Goal: Information Seeking & Learning: Learn about a topic

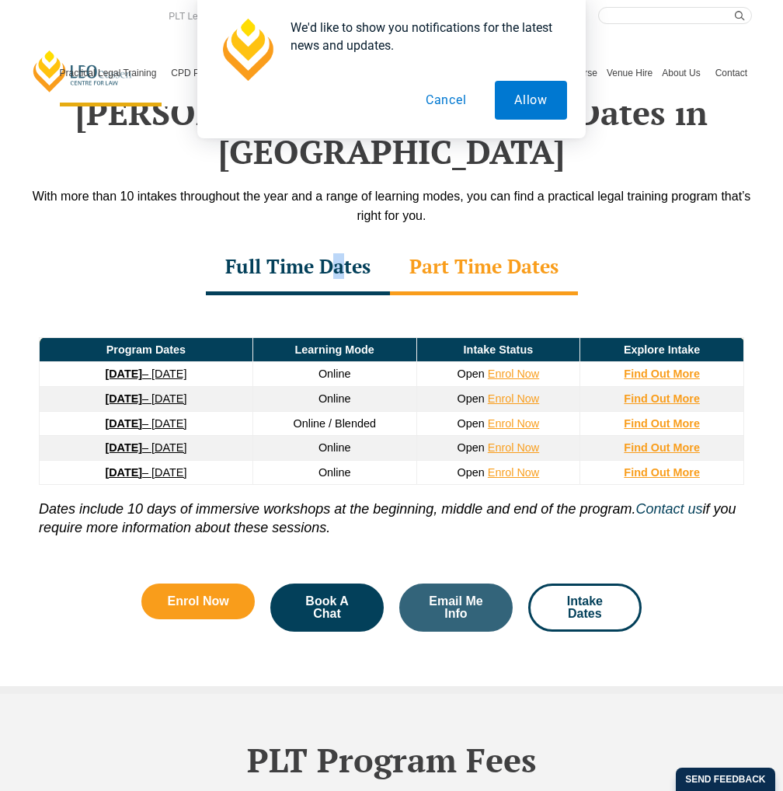
click at [338, 263] on div "Full Time Dates" at bounding box center [298, 268] width 184 height 54
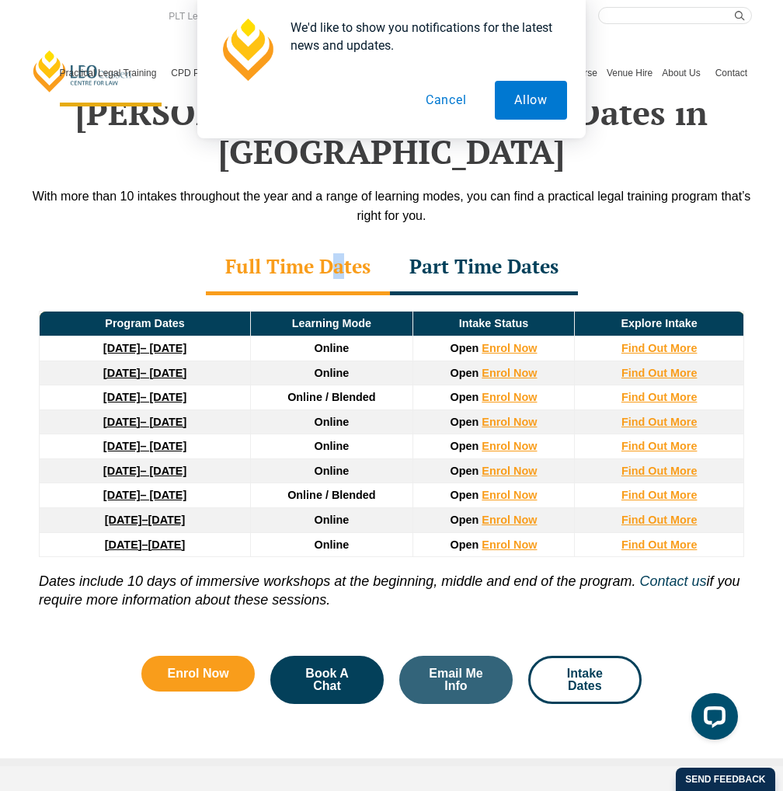
click at [186, 391] on link "27 January 2026 – 12 June 2026" at bounding box center [144, 397] width 83 height 12
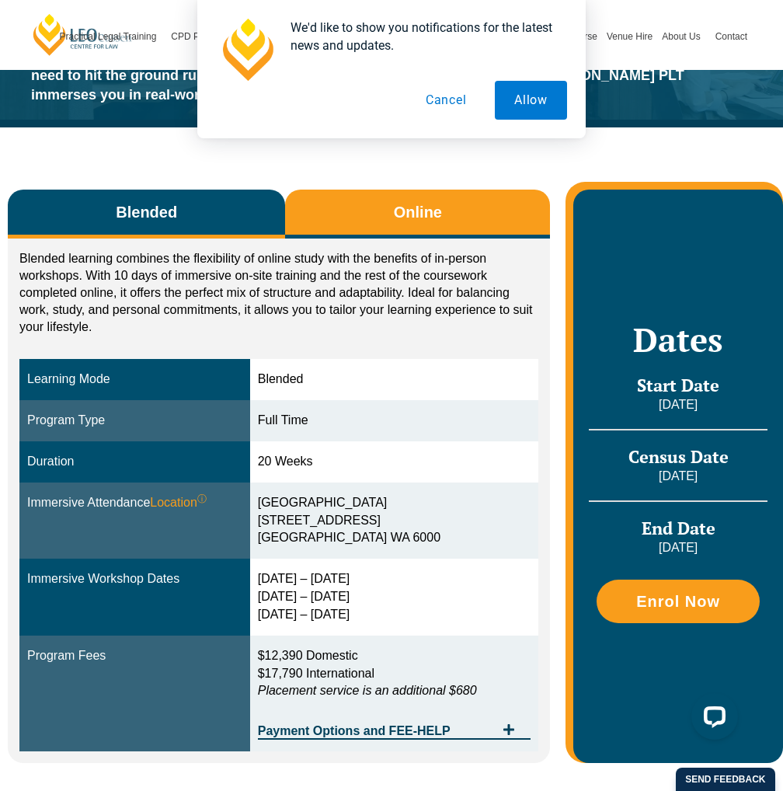
click at [381, 206] on button "Online" at bounding box center [417, 214] width 265 height 49
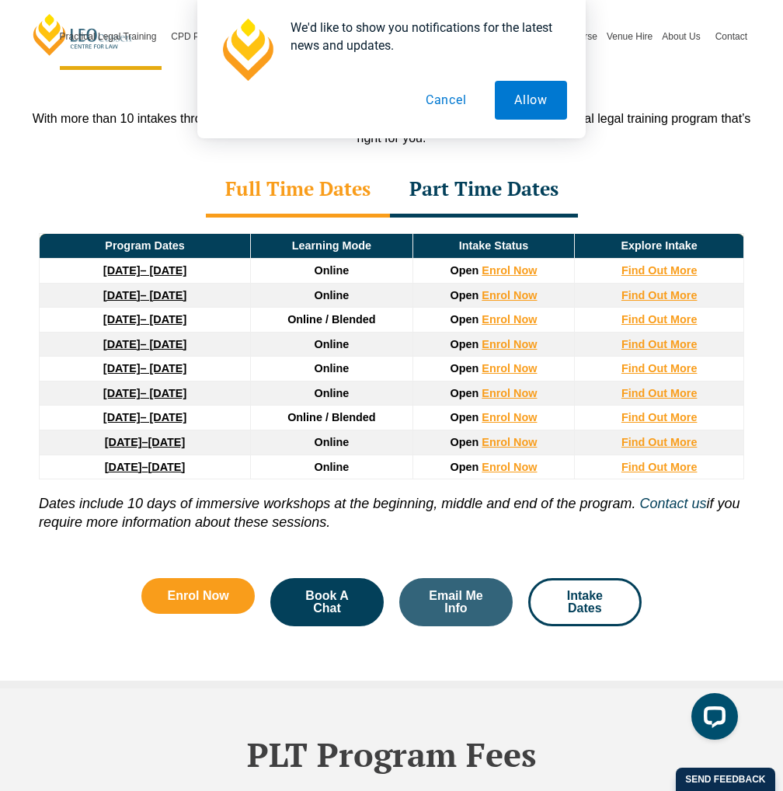
click at [488, 178] on div "Part Time Dates" at bounding box center [484, 190] width 188 height 54
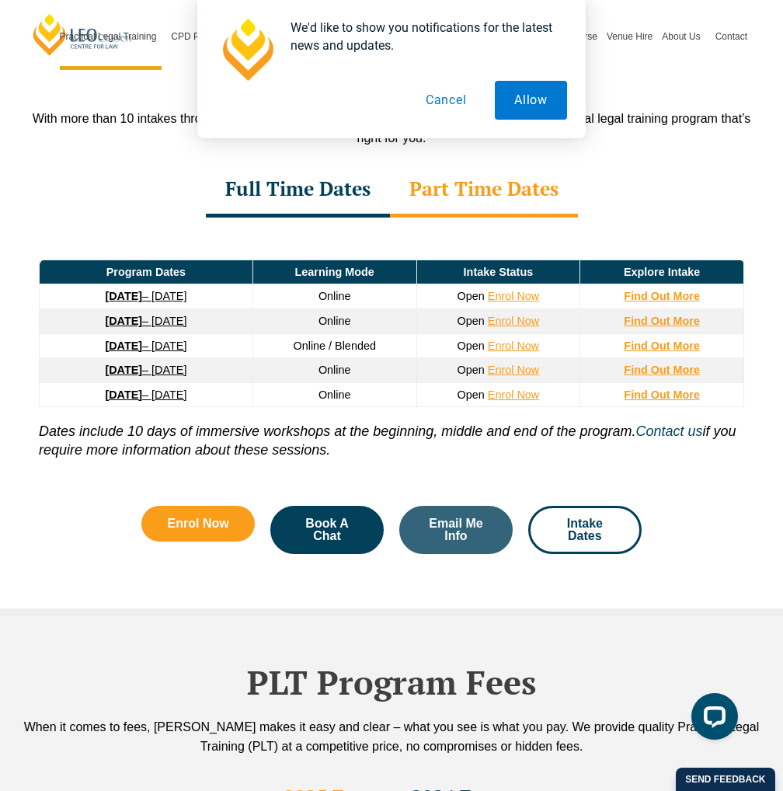
click at [142, 388] on strong "[DATE]" at bounding box center [123, 394] width 37 height 12
